Goal: Information Seeking & Learning: Compare options

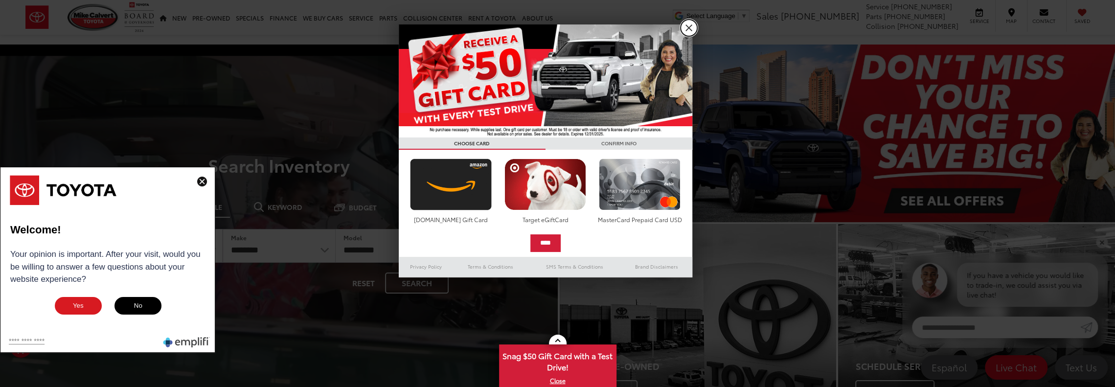
drag, startPoint x: 690, startPoint y: 30, endPoint x: 682, endPoint y: 33, distance: 8.2
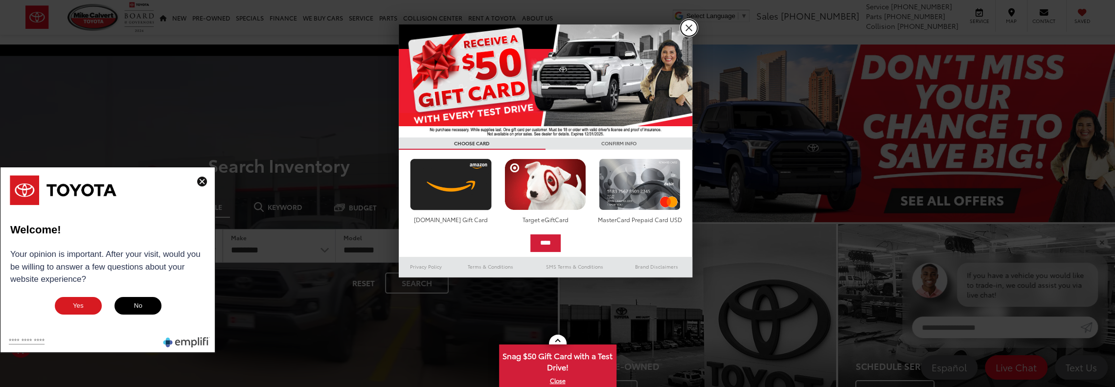
click at [690, 30] on link "X" at bounding box center [688, 28] width 17 height 17
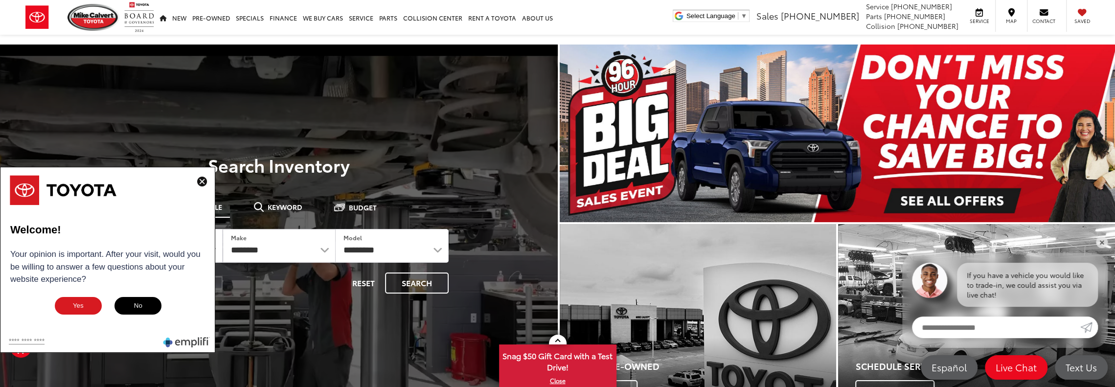
click at [137, 305] on button "No" at bounding box center [137, 306] width 49 height 20
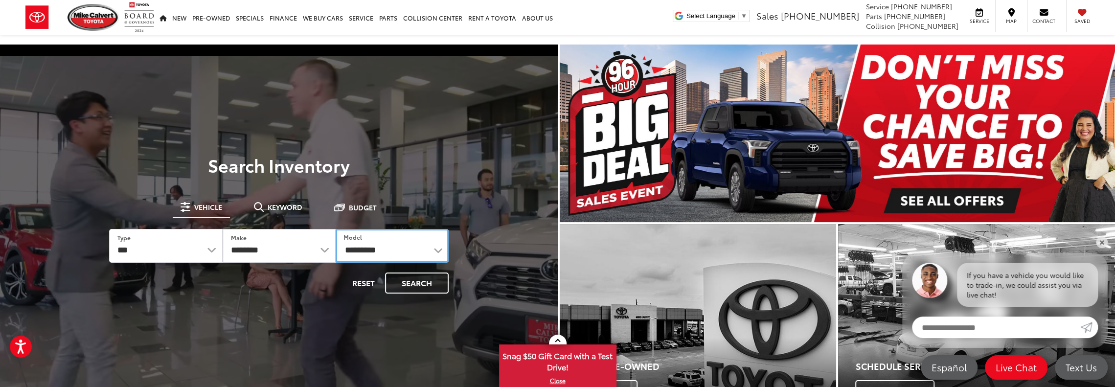
click at [352, 250] on select "**********" at bounding box center [392, 246] width 113 height 34
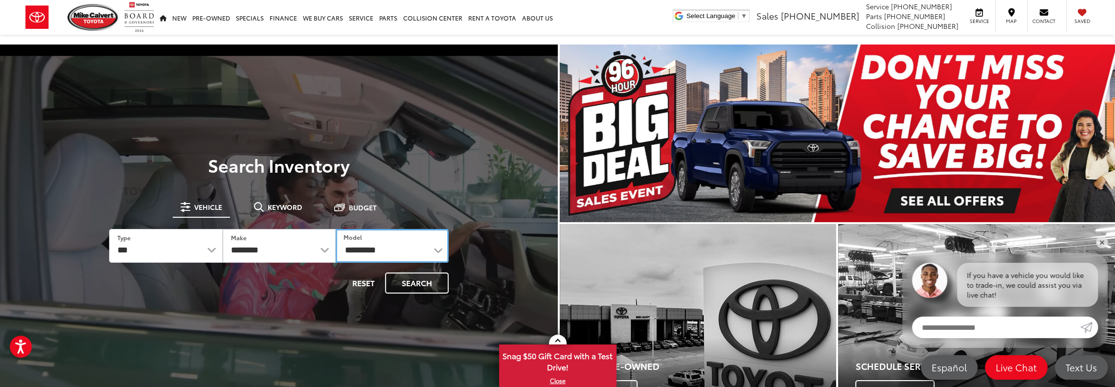
select select "******"
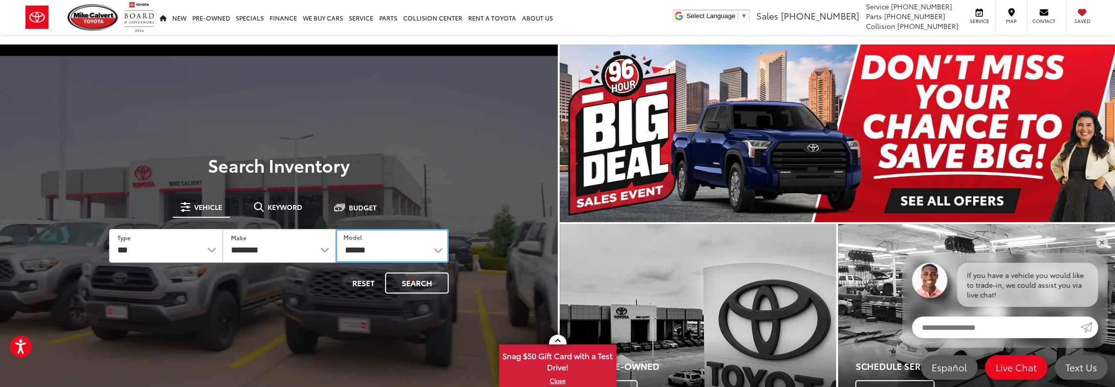
click at [336, 229] on select "**********" at bounding box center [392, 246] width 113 height 34
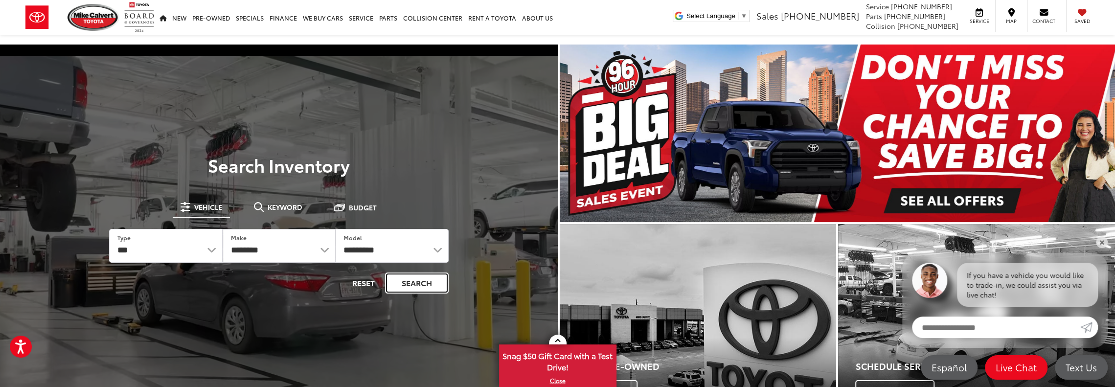
click at [403, 280] on button "Search" at bounding box center [417, 282] width 64 height 21
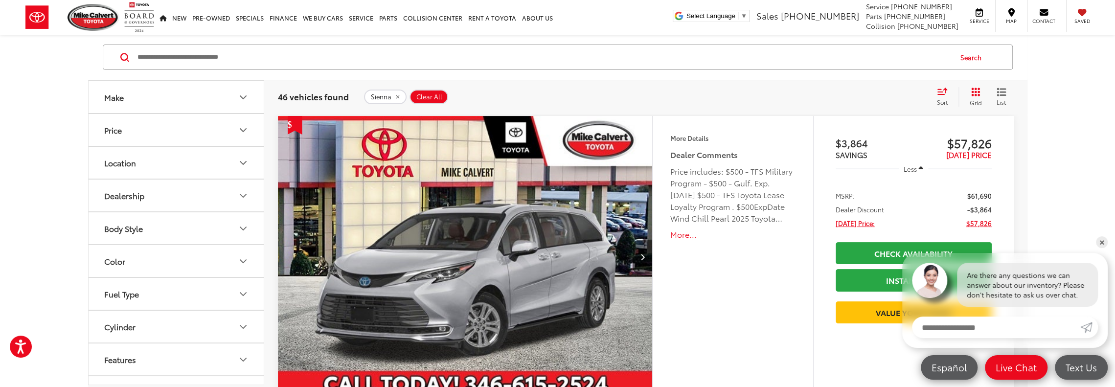
click at [235, 261] on button "Color" at bounding box center [177, 261] width 176 height 32
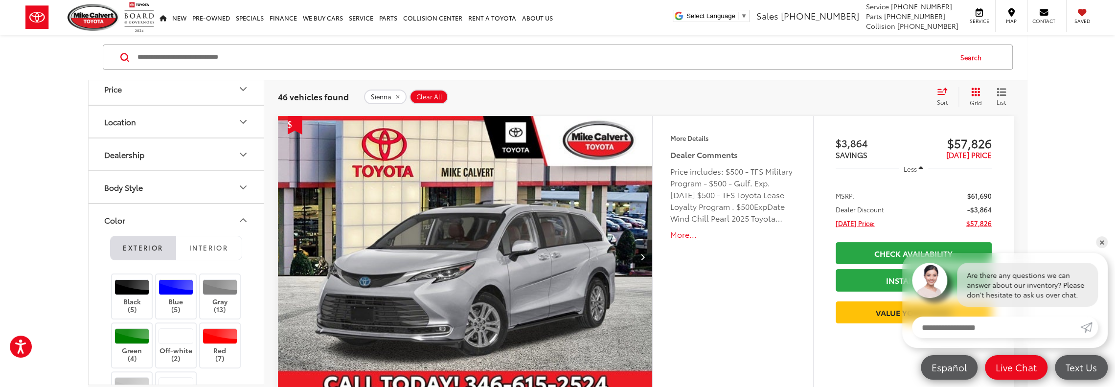
scroll to position [196, 0]
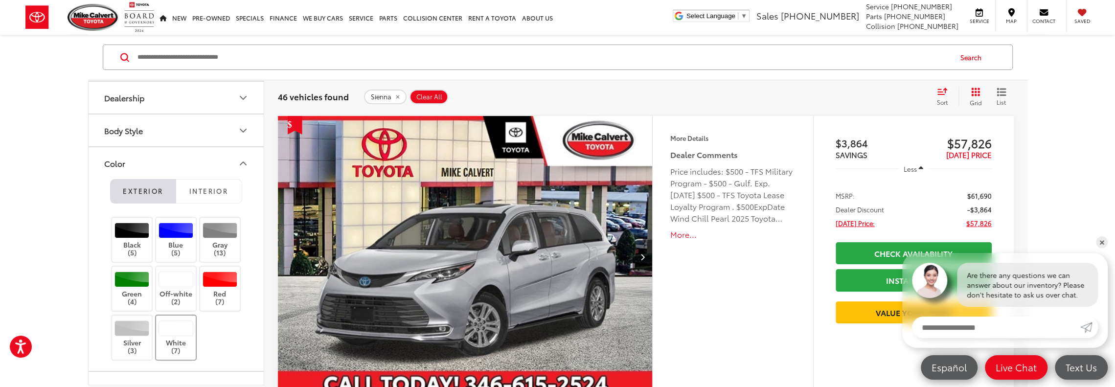
click at [179, 335] on label "White (7)" at bounding box center [176, 337] width 40 height 35
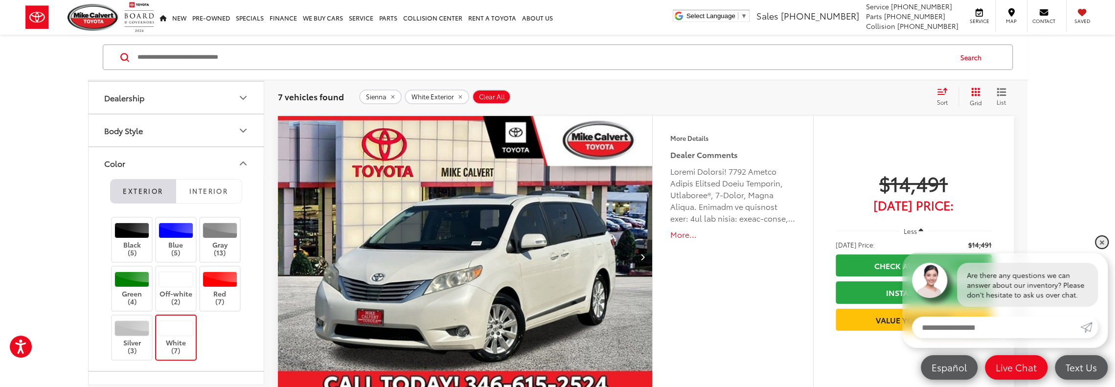
click at [1105, 243] on link "✕" at bounding box center [1102, 242] width 12 height 12
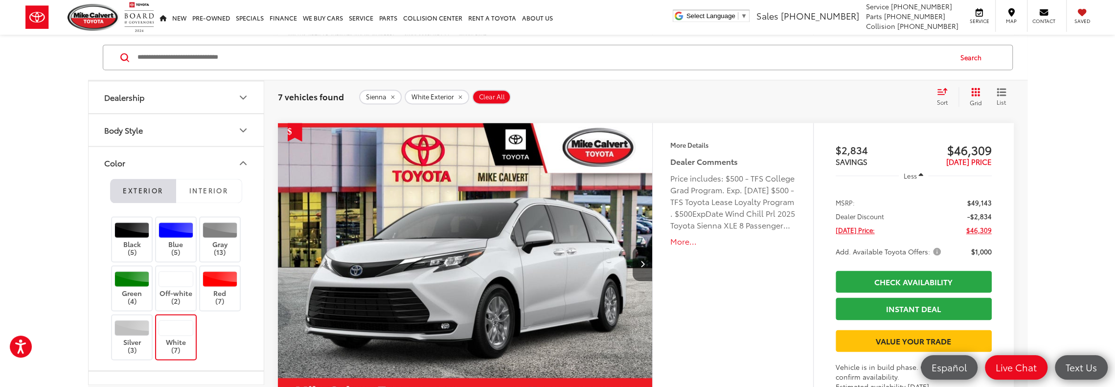
scroll to position [1321, 0]
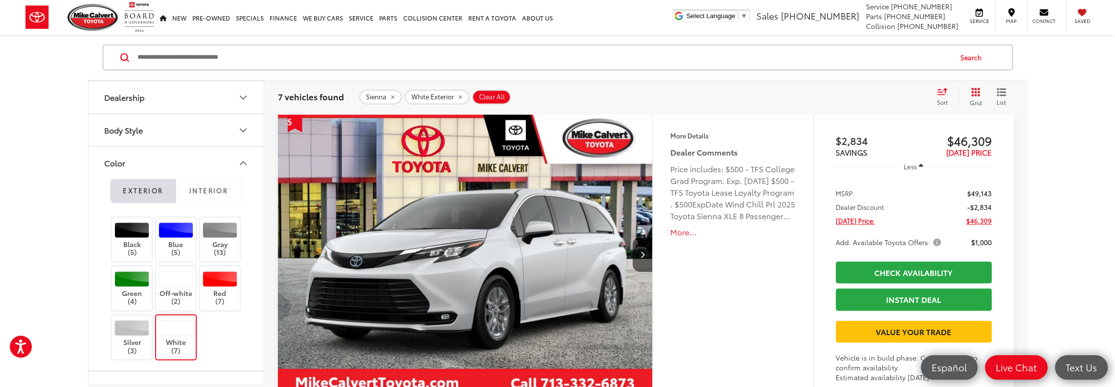
click at [937, 241] on span "Add. Available Toyota Offers:" at bounding box center [889, 242] width 107 height 10
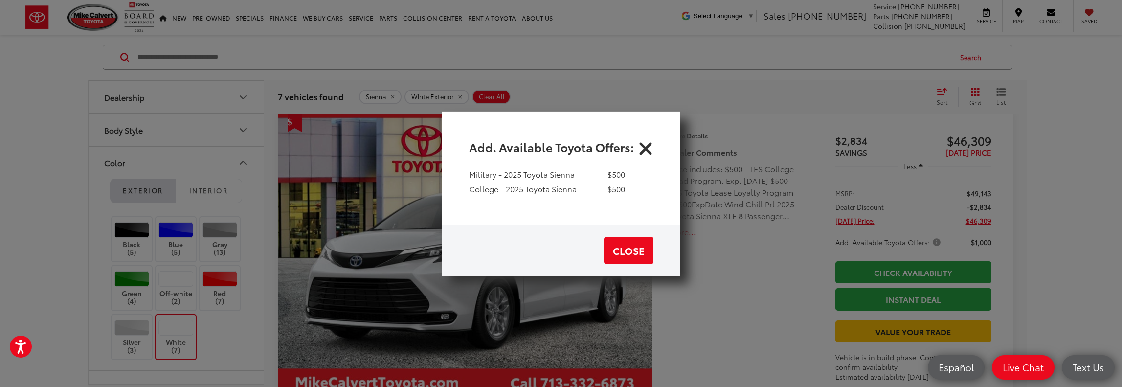
click at [660, 146] on div "Add. Available Toyota Offers:" at bounding box center [561, 139] width 238 height 57
click at [641, 148] on icon "Close" at bounding box center [646, 146] width 16 height 16
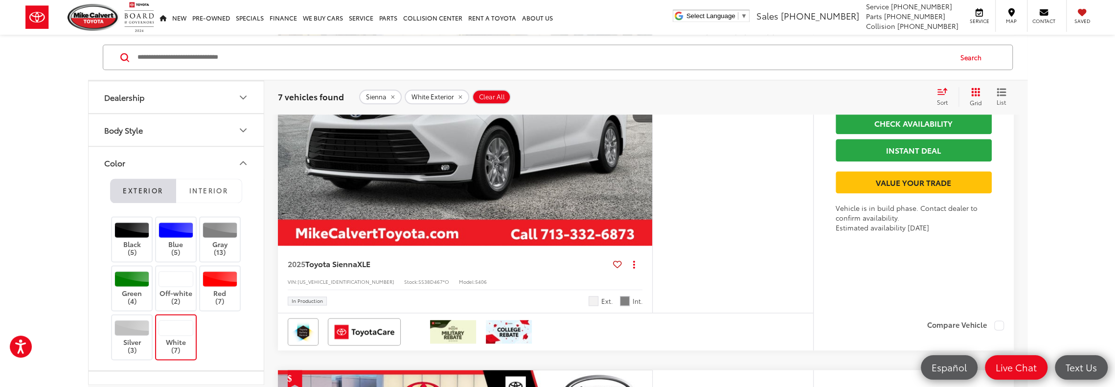
scroll to position [813, 0]
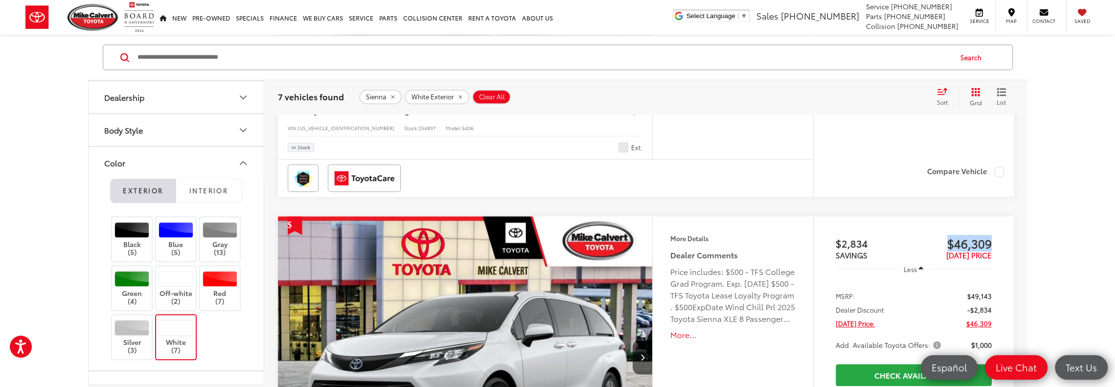
drag, startPoint x: 947, startPoint y: 243, endPoint x: 990, endPoint y: 244, distance: 43.1
click at [990, 244] on span "$46,309" at bounding box center [952, 243] width 78 height 15
copy span "$46,309"
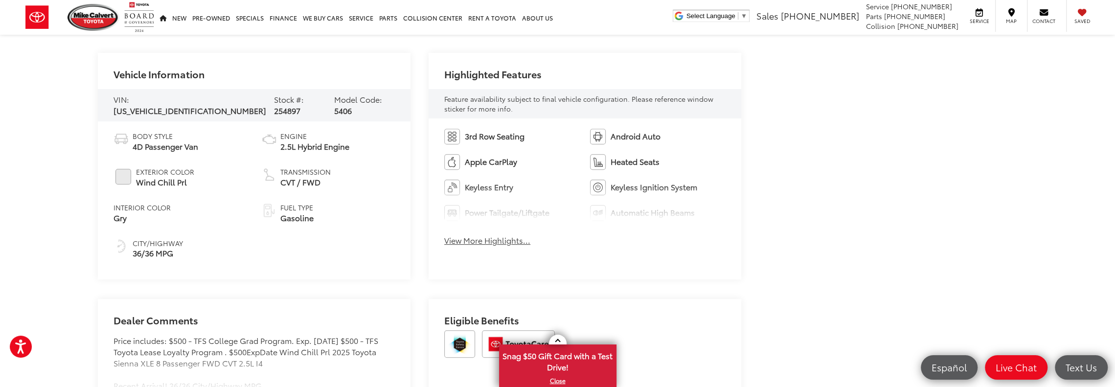
scroll to position [440, 0]
click at [171, 176] on span "Wind Chill Prl" at bounding box center [165, 181] width 58 height 11
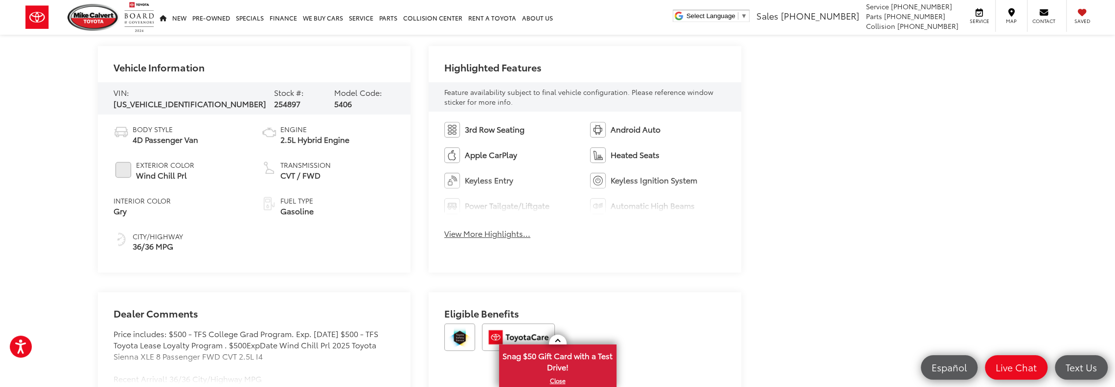
scroll to position [489, 0]
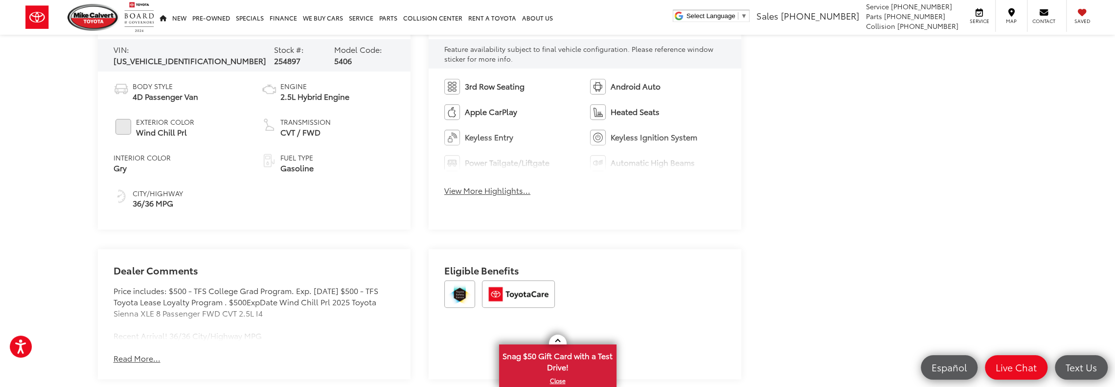
click at [498, 187] on button "View More Highlights..." at bounding box center [487, 190] width 86 height 11
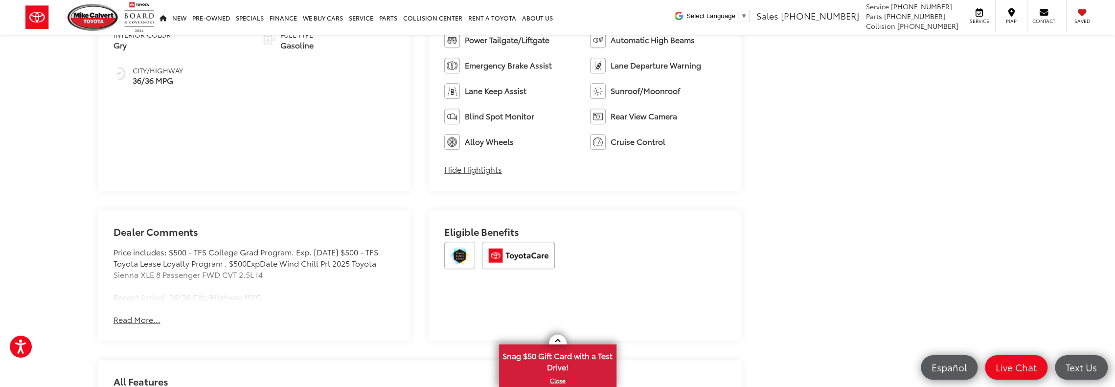
scroll to position [685, 0]
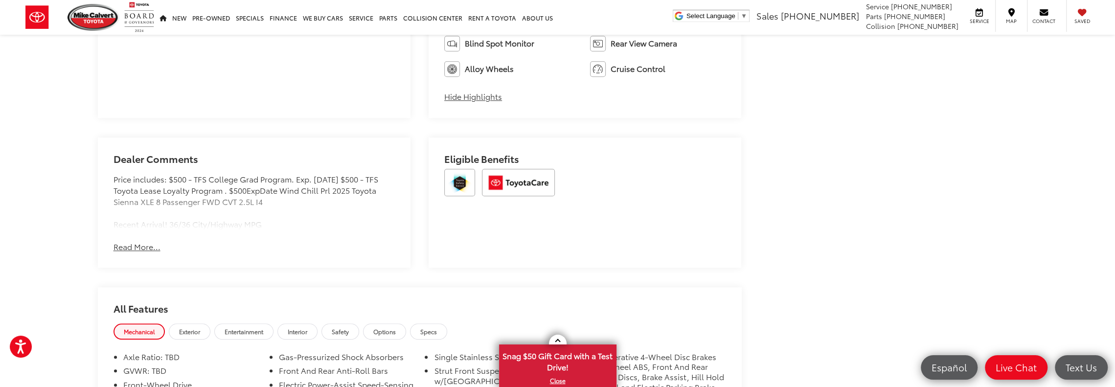
click at [136, 245] on button "Read More..." at bounding box center [136, 246] width 47 height 11
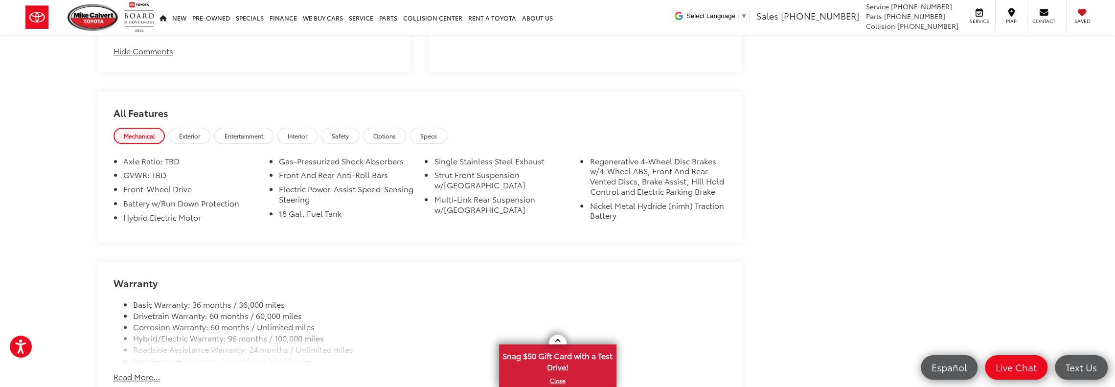
scroll to position [978, 0]
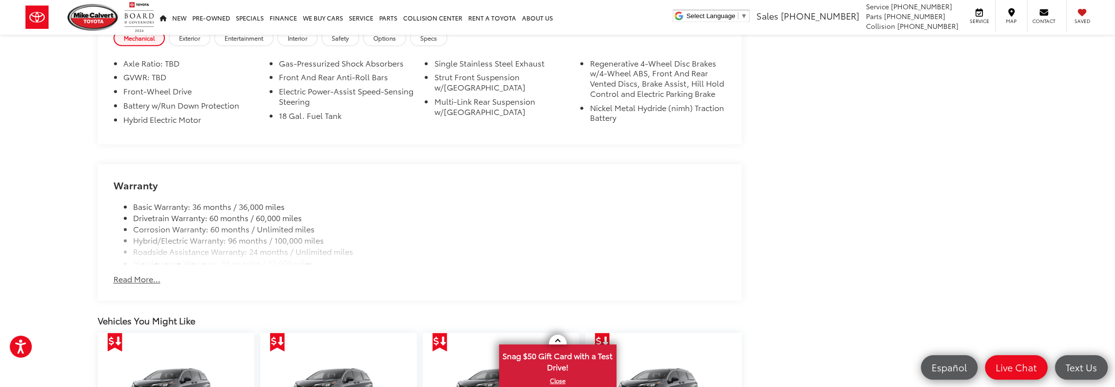
click at [148, 279] on button "Read More..." at bounding box center [136, 278] width 47 height 11
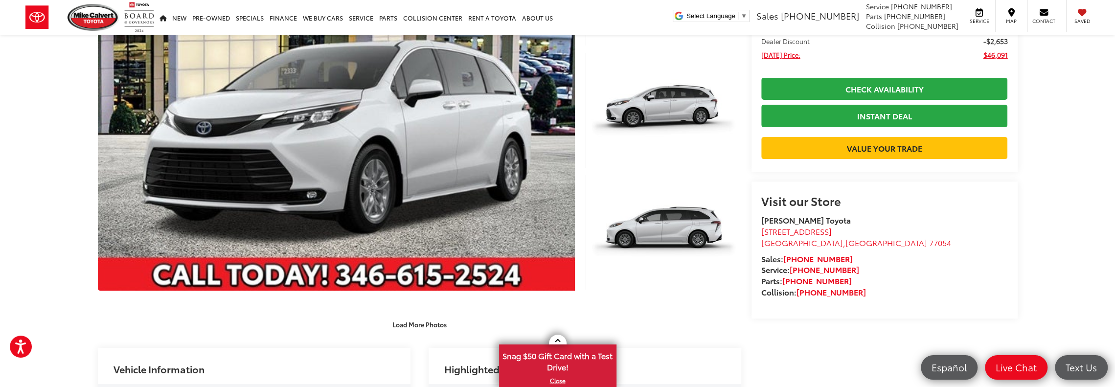
scroll to position [147, 0]
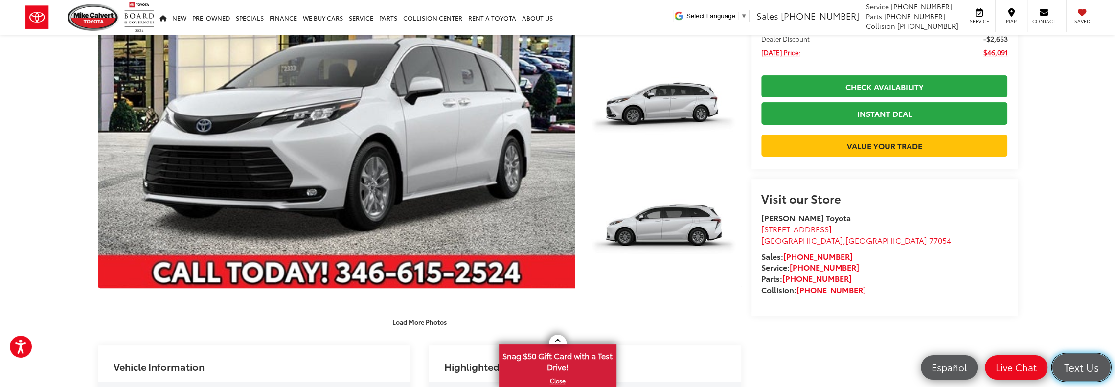
click at [1074, 374] on span "Text Us" at bounding box center [1081, 368] width 45 height 14
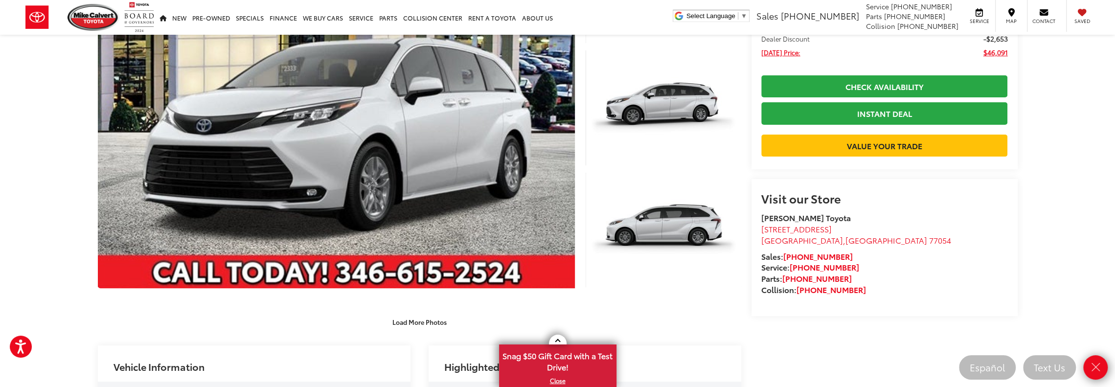
click at [867, 58] on ul "MSRP: $48,744 Dealer Discount -$2,653 Today's Price: $46,091" at bounding box center [884, 37] width 266 height 57
click at [1092, 368] on icon "Close" at bounding box center [1095, 368] width 14 height 14
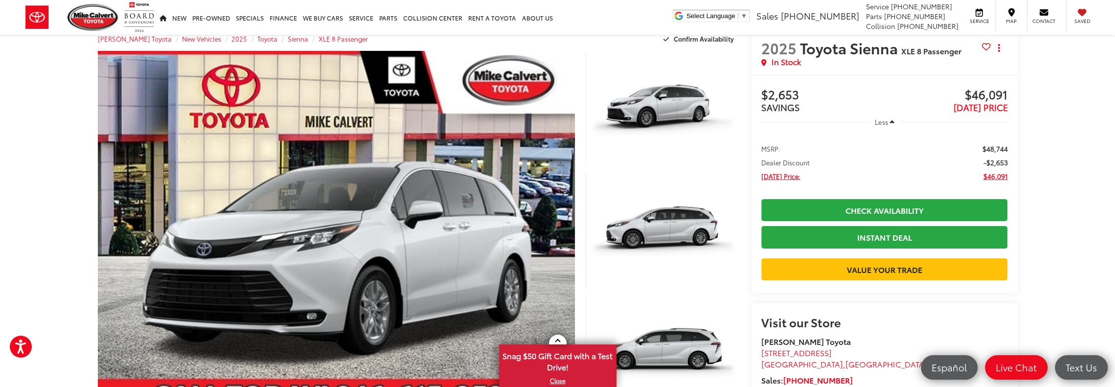
scroll to position [0, 0]
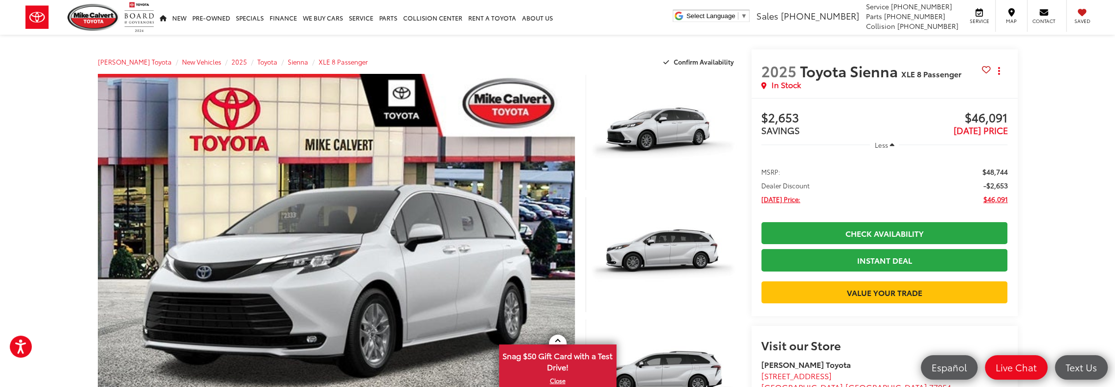
click at [995, 200] on span "$46,091" at bounding box center [995, 199] width 24 height 10
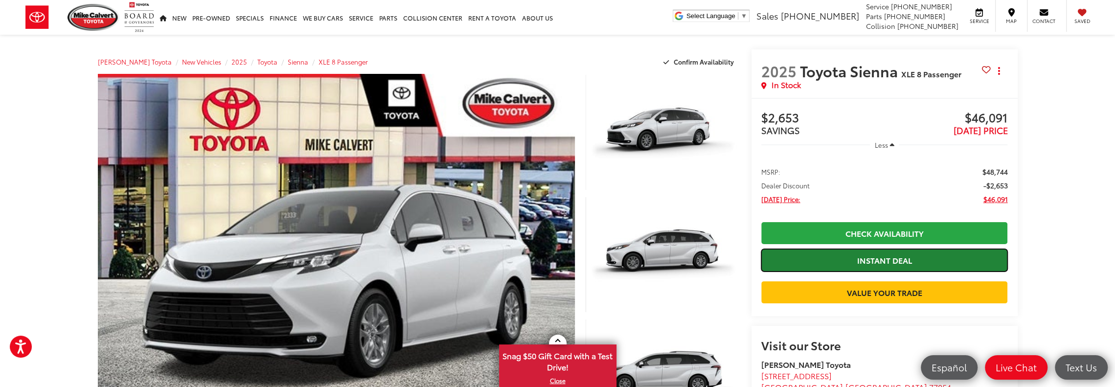
click at [885, 260] on link "Instant Deal" at bounding box center [884, 260] width 247 height 22
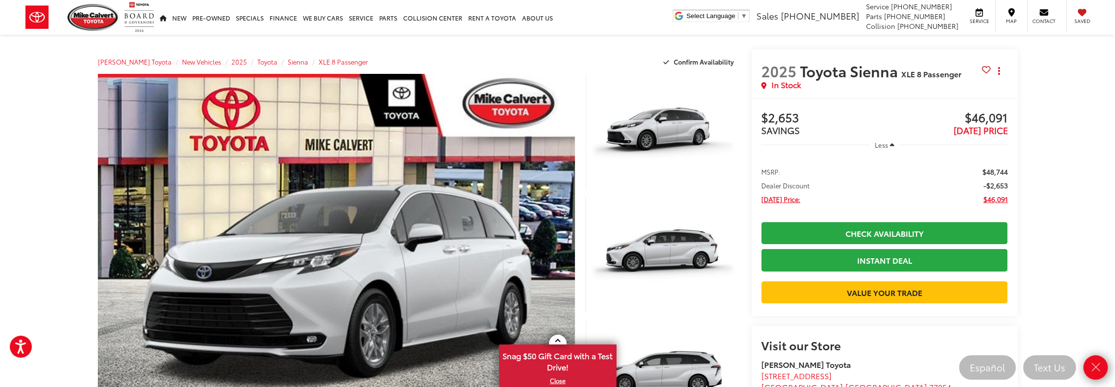
click at [1095, 363] on icon "Close" at bounding box center [1095, 368] width 14 height 14
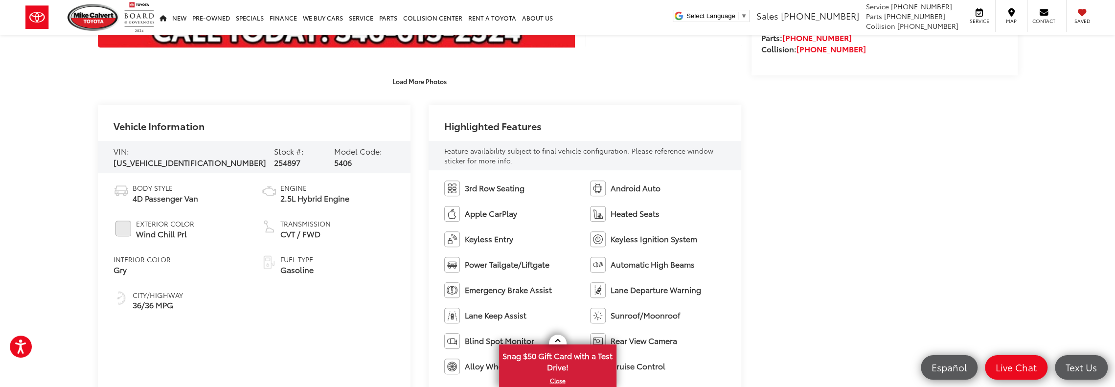
scroll to position [302, 0]
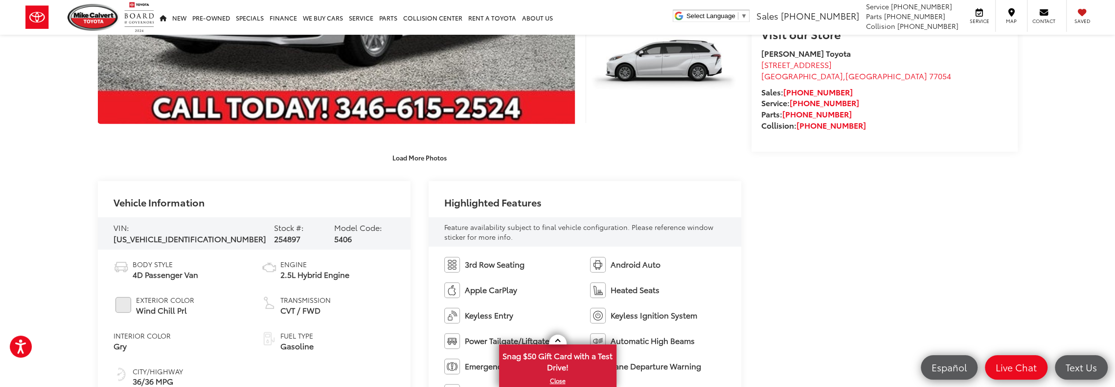
scroll to position [294, 0]
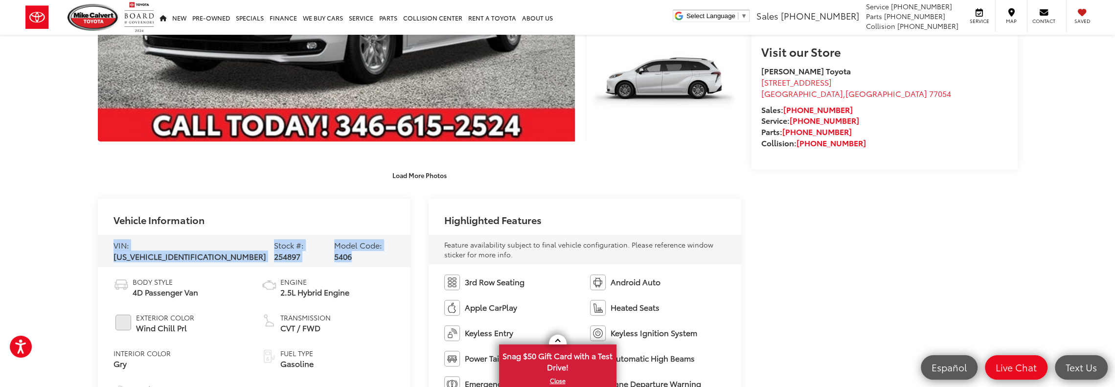
drag, startPoint x: 113, startPoint y: 251, endPoint x: 381, endPoint y: 251, distance: 268.1
click at [381, 251] on div "VIN: 5TDYRKEC1SS281314 Stock #: 254897 Model Code: 5406" at bounding box center [254, 251] width 313 height 32
copy div "VIN: 5TDYRKEC1SS281314 Stock #: 254897 Model Code: 5406"
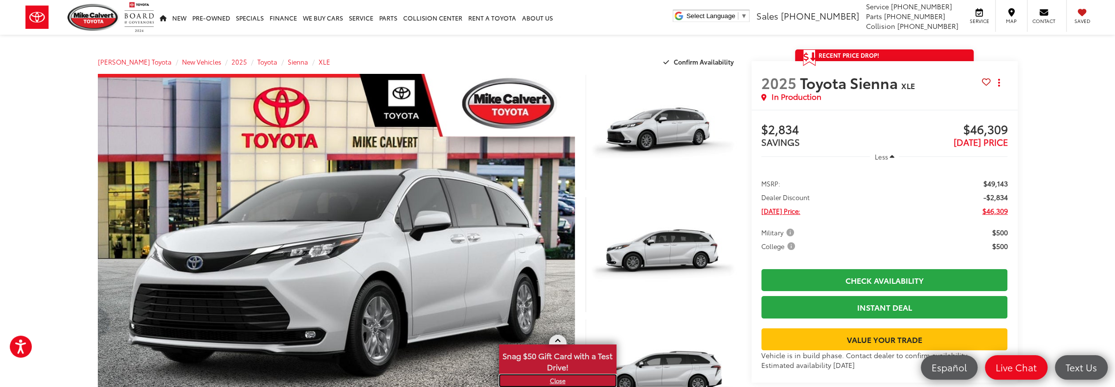
click at [556, 379] on link "X" at bounding box center [557, 380] width 115 height 11
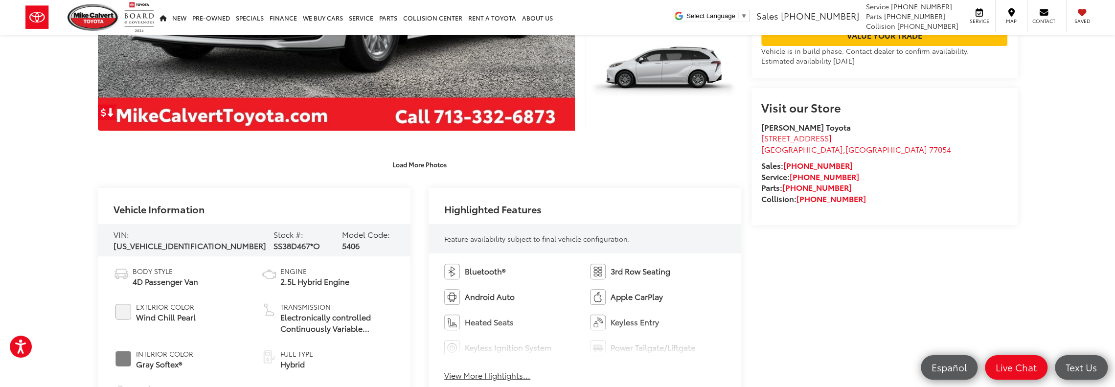
scroll to position [342, 0]
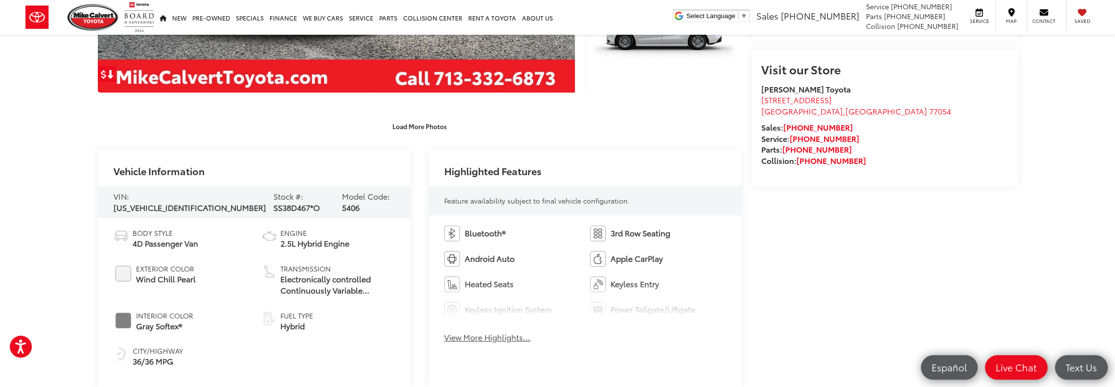
click at [499, 340] on button "View More Highlights..." at bounding box center [487, 337] width 86 height 11
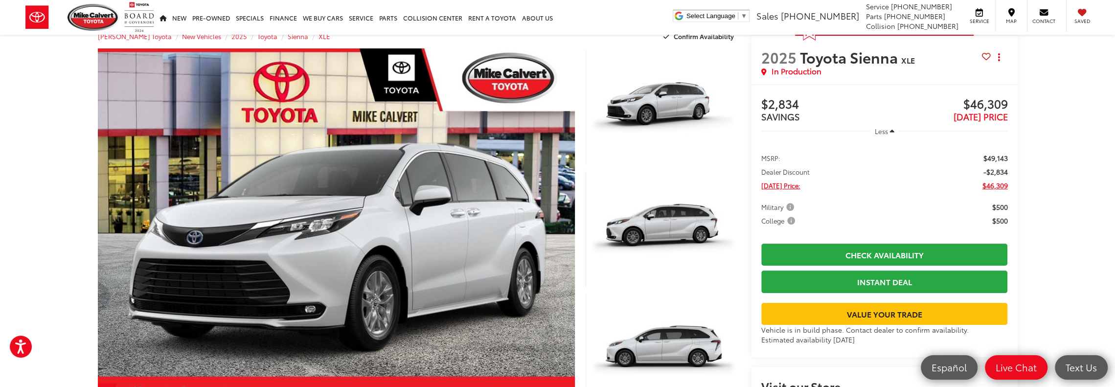
scroll to position [0, 0]
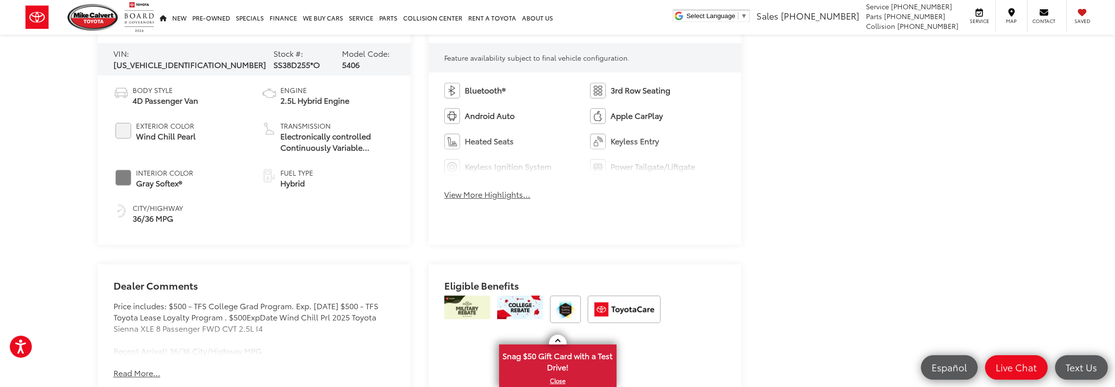
scroll to position [489, 0]
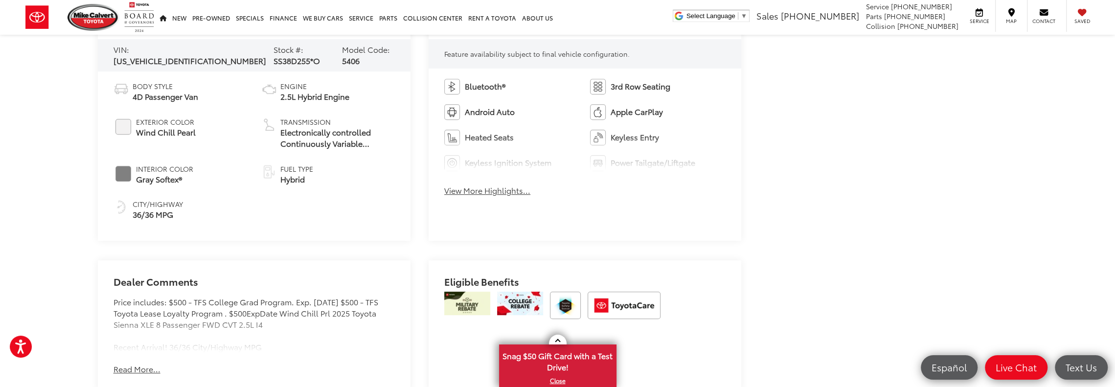
click at [495, 193] on button "View More Highlights..." at bounding box center [487, 190] width 86 height 11
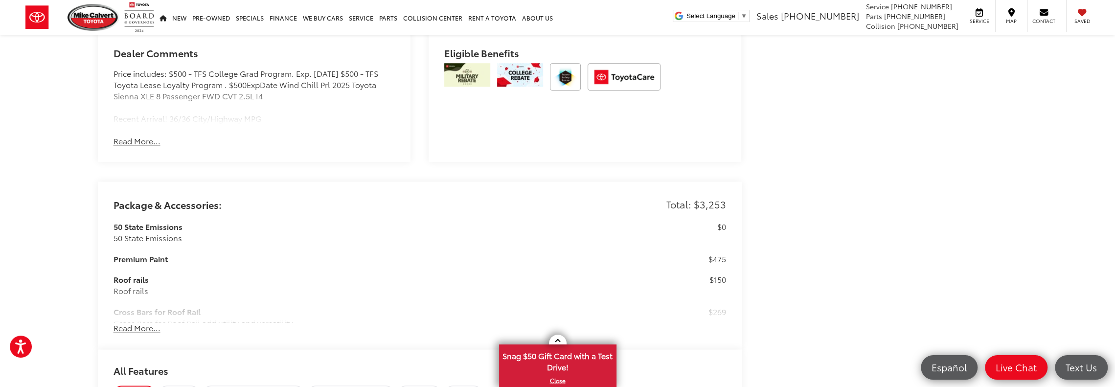
scroll to position [832, 0]
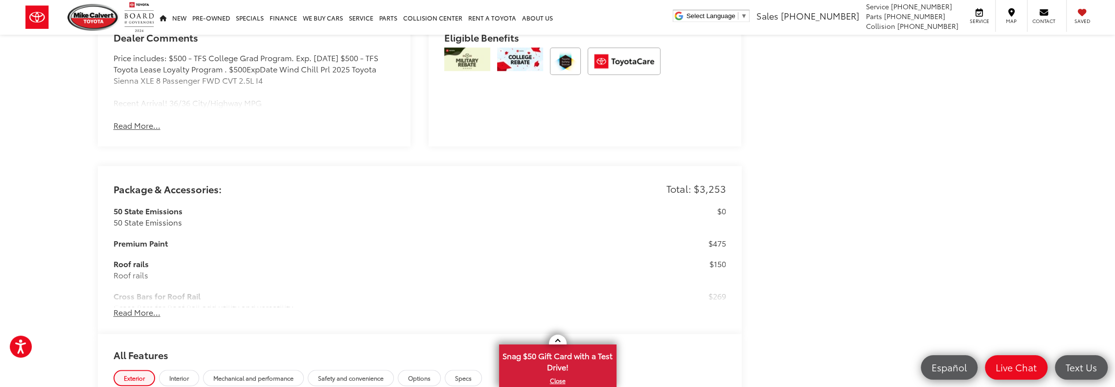
click at [146, 124] on button "Read More..." at bounding box center [136, 125] width 47 height 11
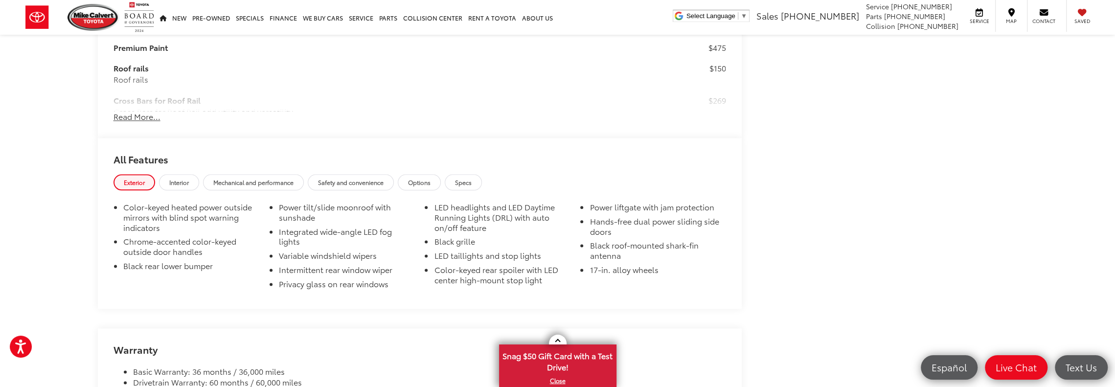
click at [145, 115] on button "Read More..." at bounding box center [136, 116] width 47 height 11
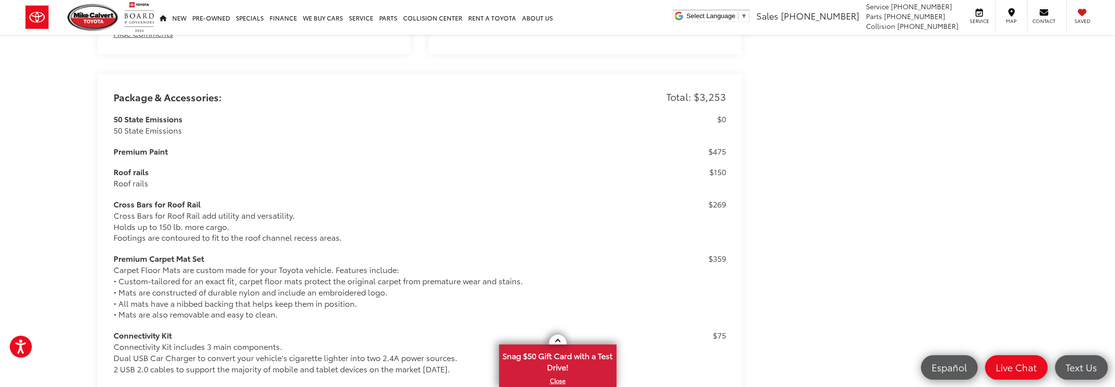
scroll to position [939, 0]
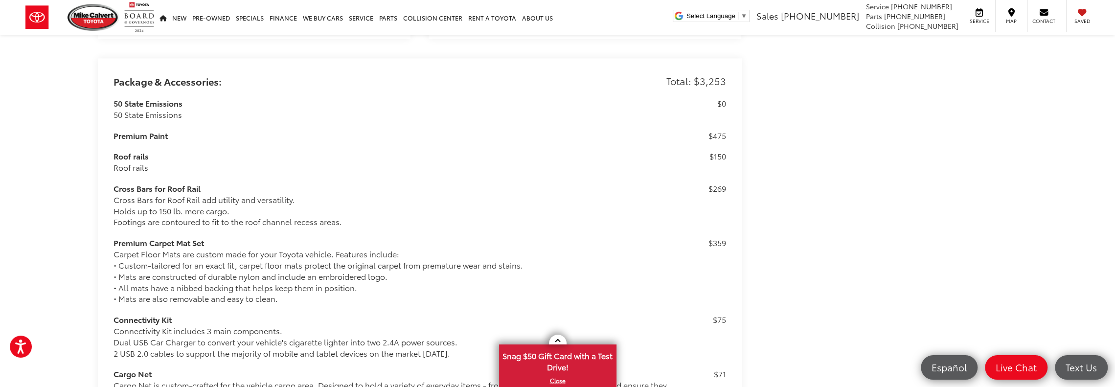
drag, startPoint x: 729, startPoint y: 138, endPoint x: 134, endPoint y: 140, distance: 595.3
click at [124, 163] on div "Roof rails" at bounding box center [395, 167] width 564 height 11
drag, startPoint x: 126, startPoint y: 163, endPoint x: 491, endPoint y: 193, distance: 366.2
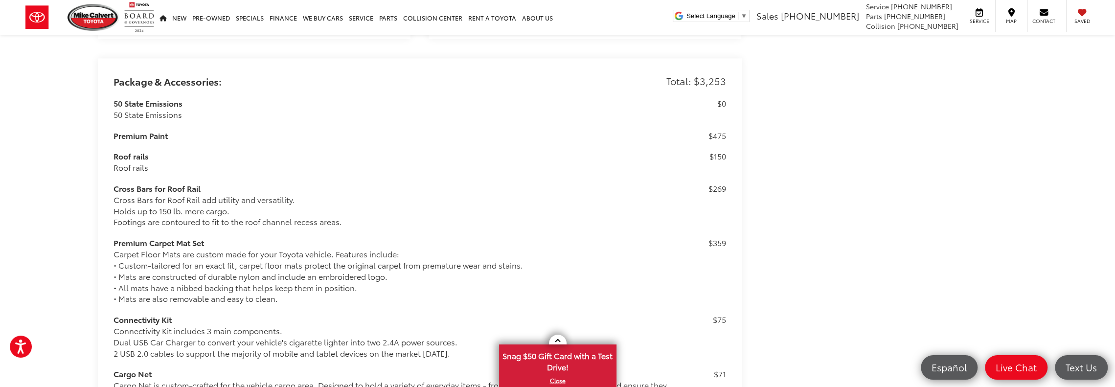
click at [324, 205] on div "Cross Bars for Roof Rail add utility and versatility. Holds up to 150 lb. more …" at bounding box center [395, 211] width 564 height 34
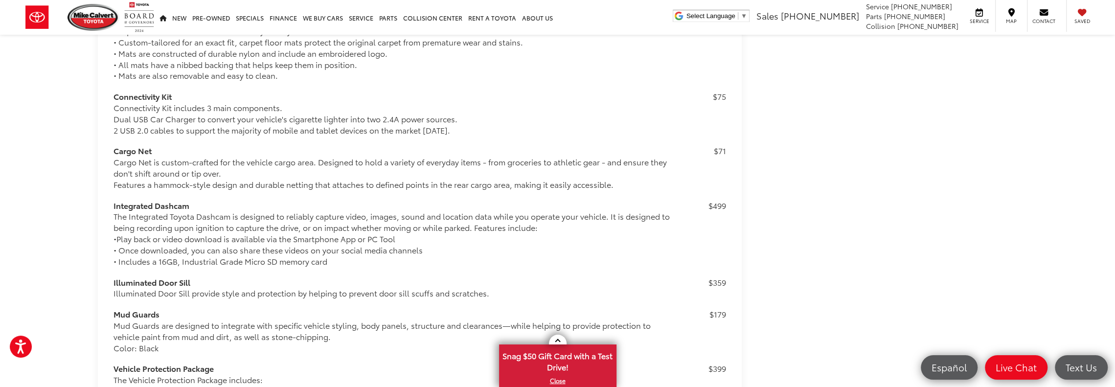
scroll to position [1184, 0]
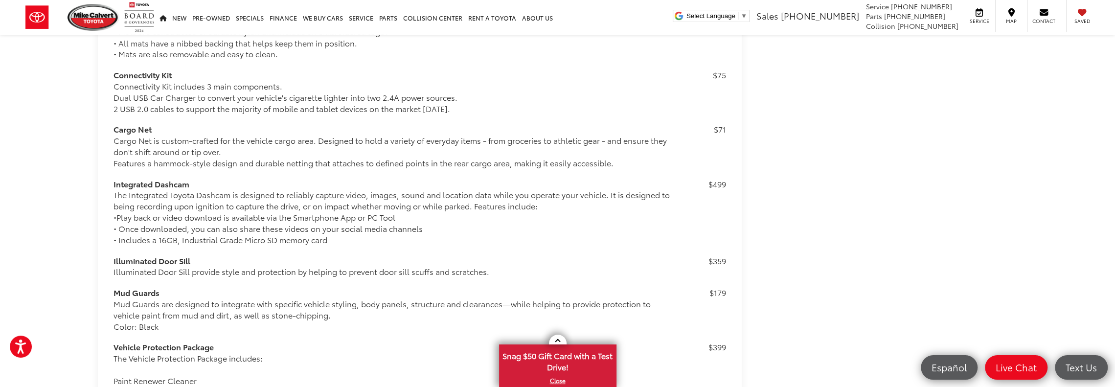
click at [150, 196] on div "The Integrated Toyota Dashcam is designed to reliably capture video, images, so…" at bounding box center [395, 217] width 564 height 56
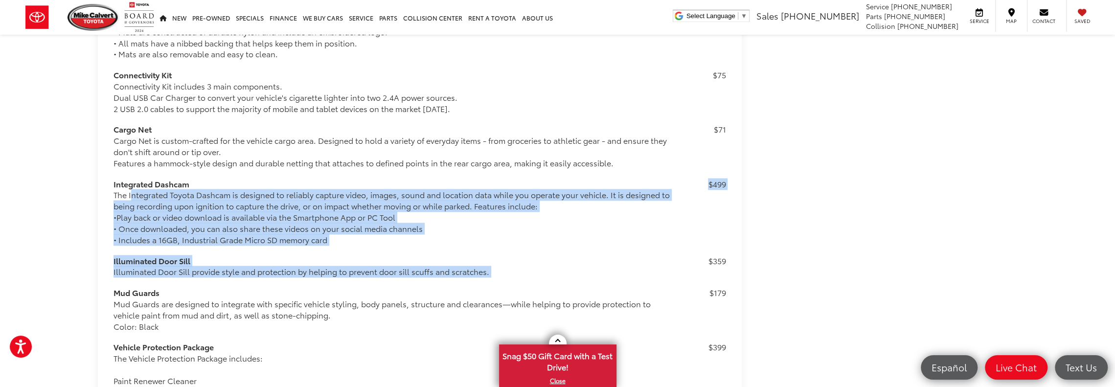
drag, startPoint x: 129, startPoint y: 190, endPoint x: 705, endPoint y: 276, distance: 583.1
click at [705, 276] on div "50 State Emissions 50 State Emissions $0 Premium Paint $475 Roof rails Roof rai…" at bounding box center [419, 218] width 612 height 731
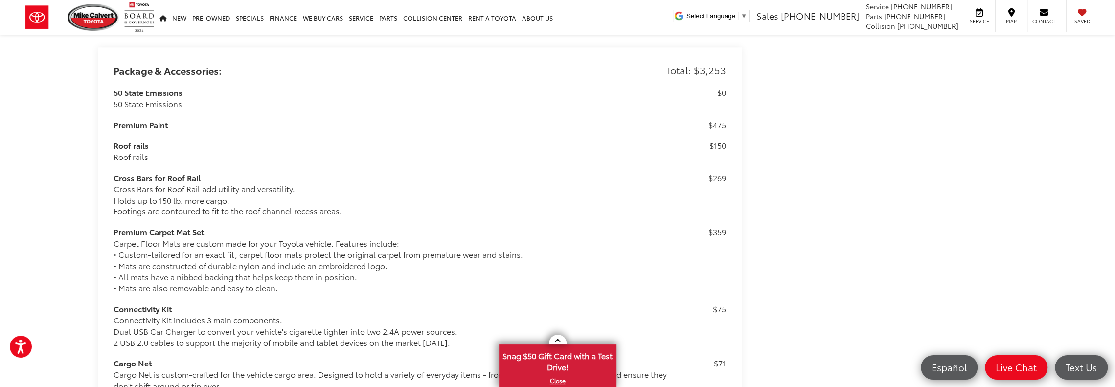
scroll to position [841, 0]
